Goal: Information Seeking & Learning: Learn about a topic

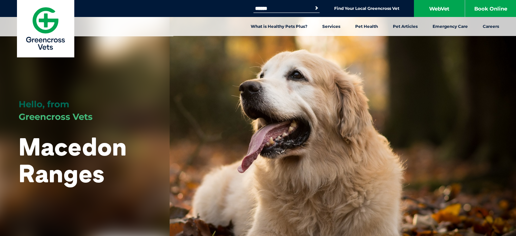
click at [278, 8] on input "Search for:" at bounding box center [282, 8] width 58 height 5
type input "**********"
click at [313, 5] on button "Search" at bounding box center [316, 8] width 7 height 7
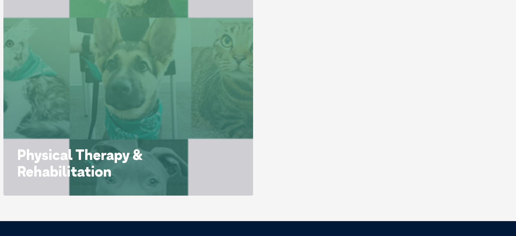
scroll to position [128, 0]
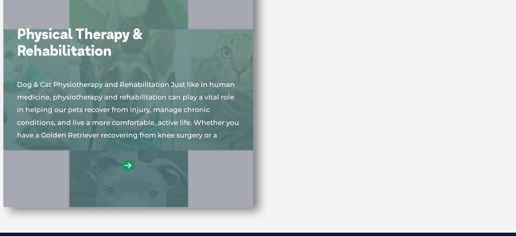
click at [127, 164] on icon at bounding box center [127, 165] width 11 height 11
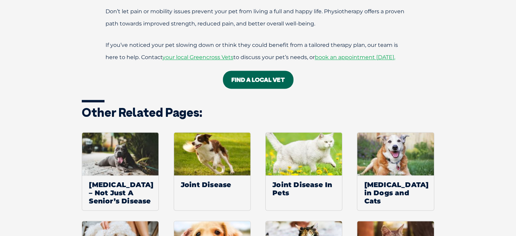
scroll to position [1061, 0]
